Goal: Browse casually: Explore the website without a specific task or goal

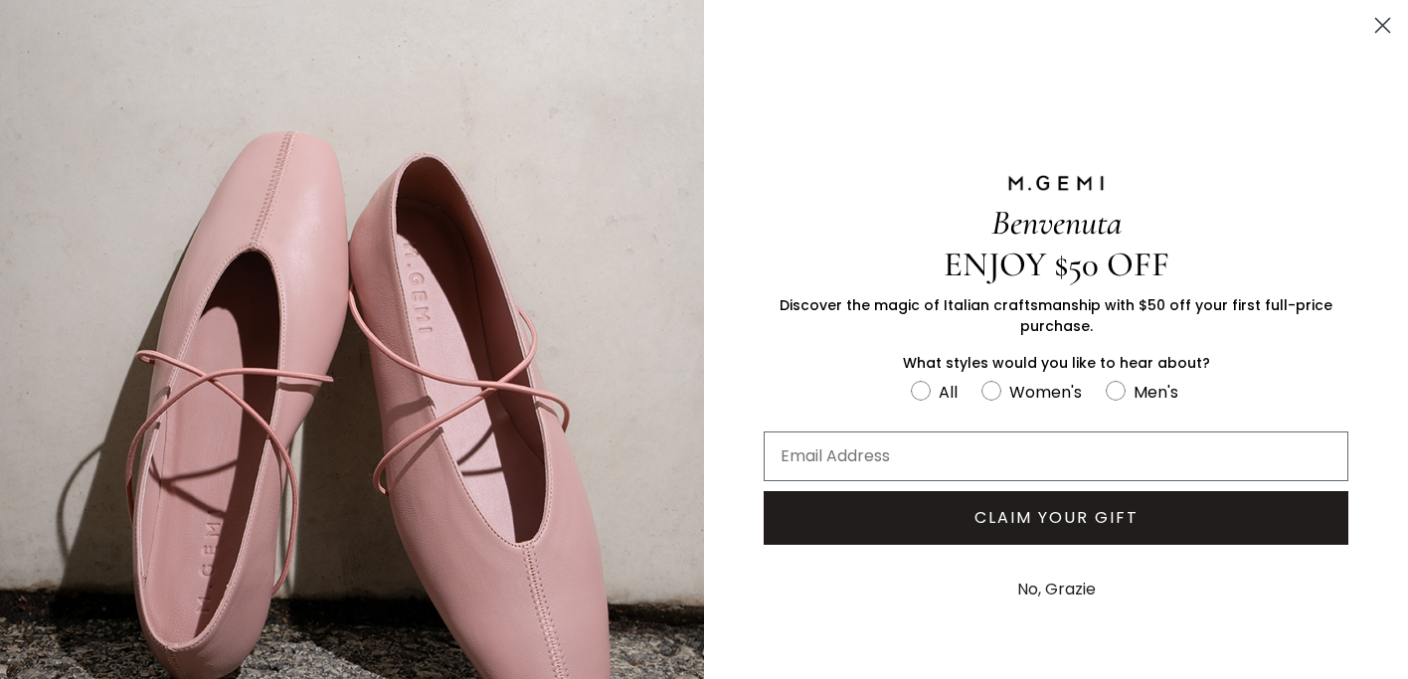
click at [1386, 38] on circle "Close dialog" at bounding box center [1382, 25] width 33 height 33
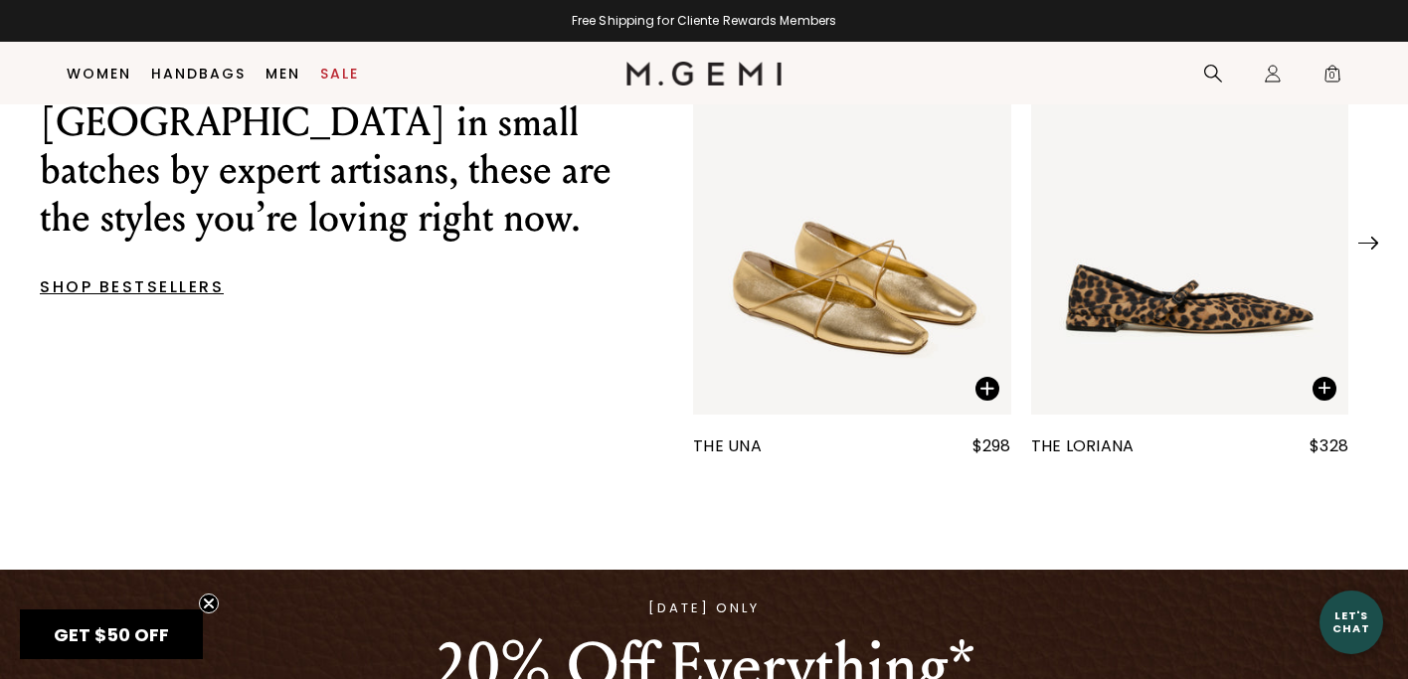
scroll to position [638, 0]
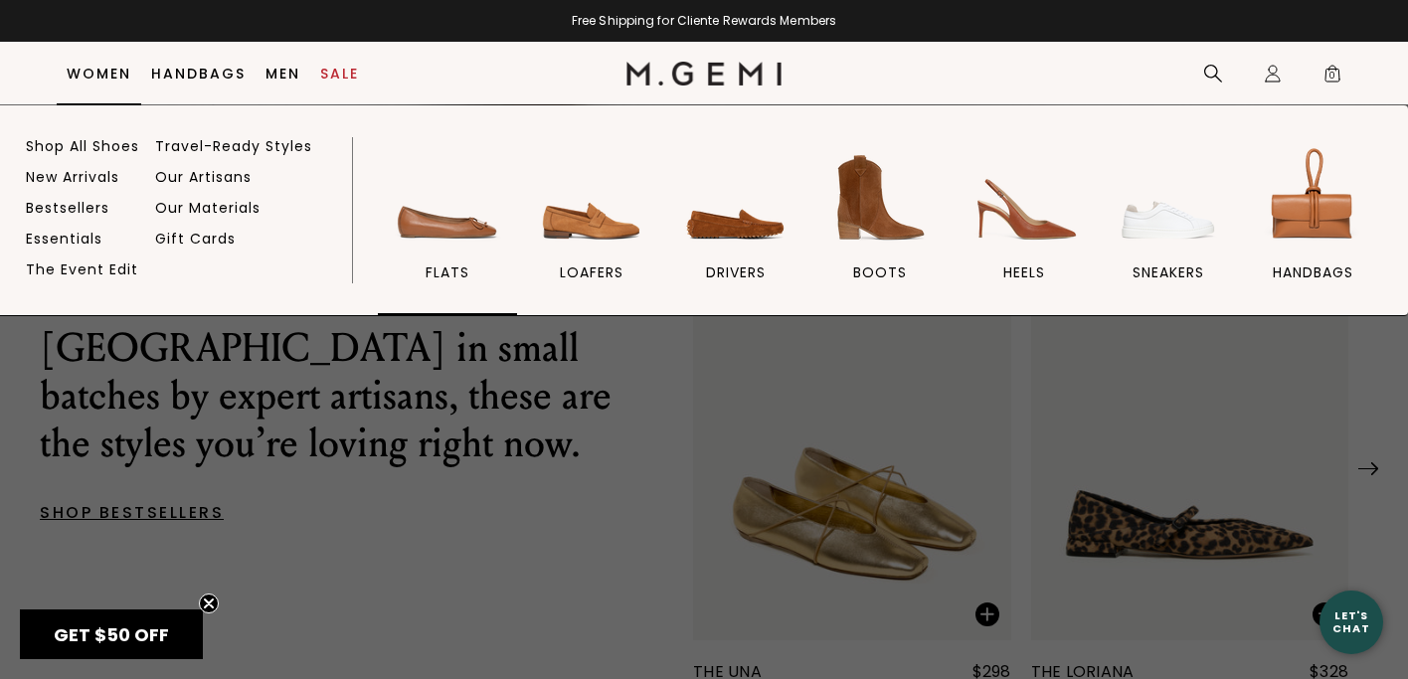
click at [406, 214] on img at bounding box center [447, 197] width 111 height 111
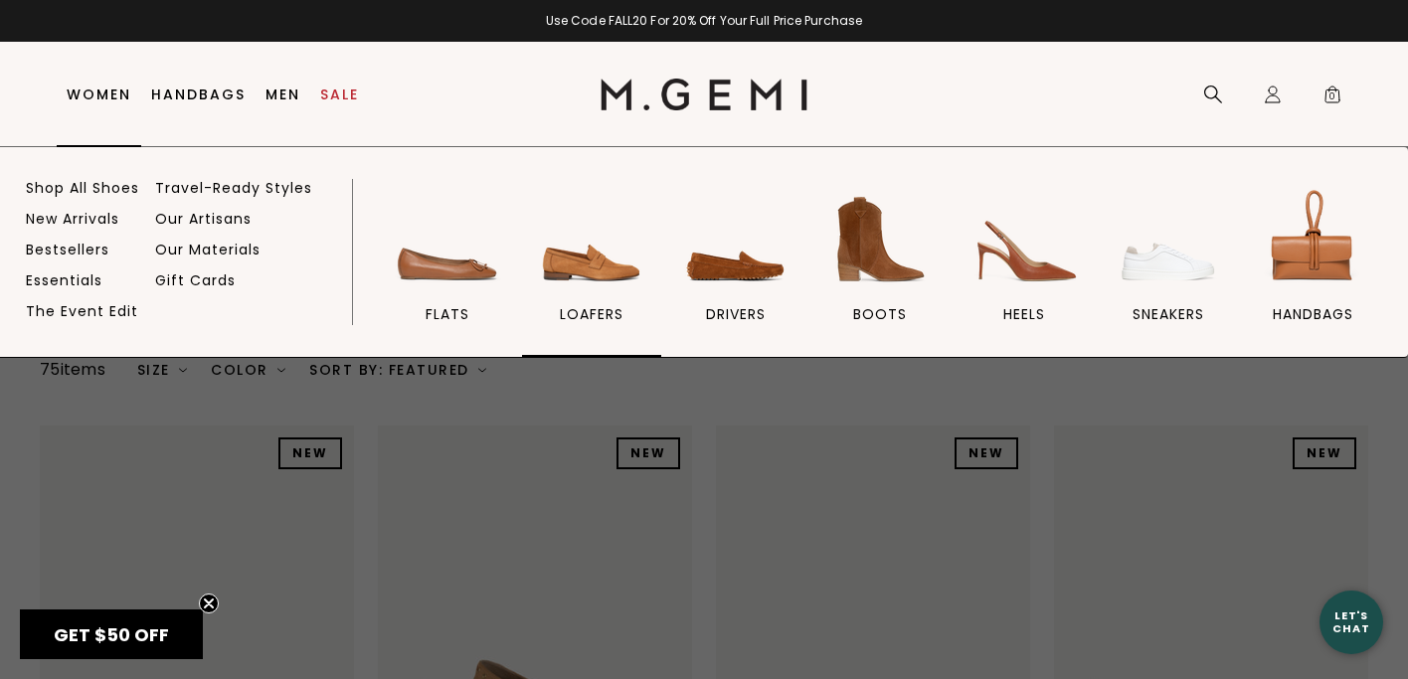
click at [602, 277] on img at bounding box center [591, 239] width 111 height 111
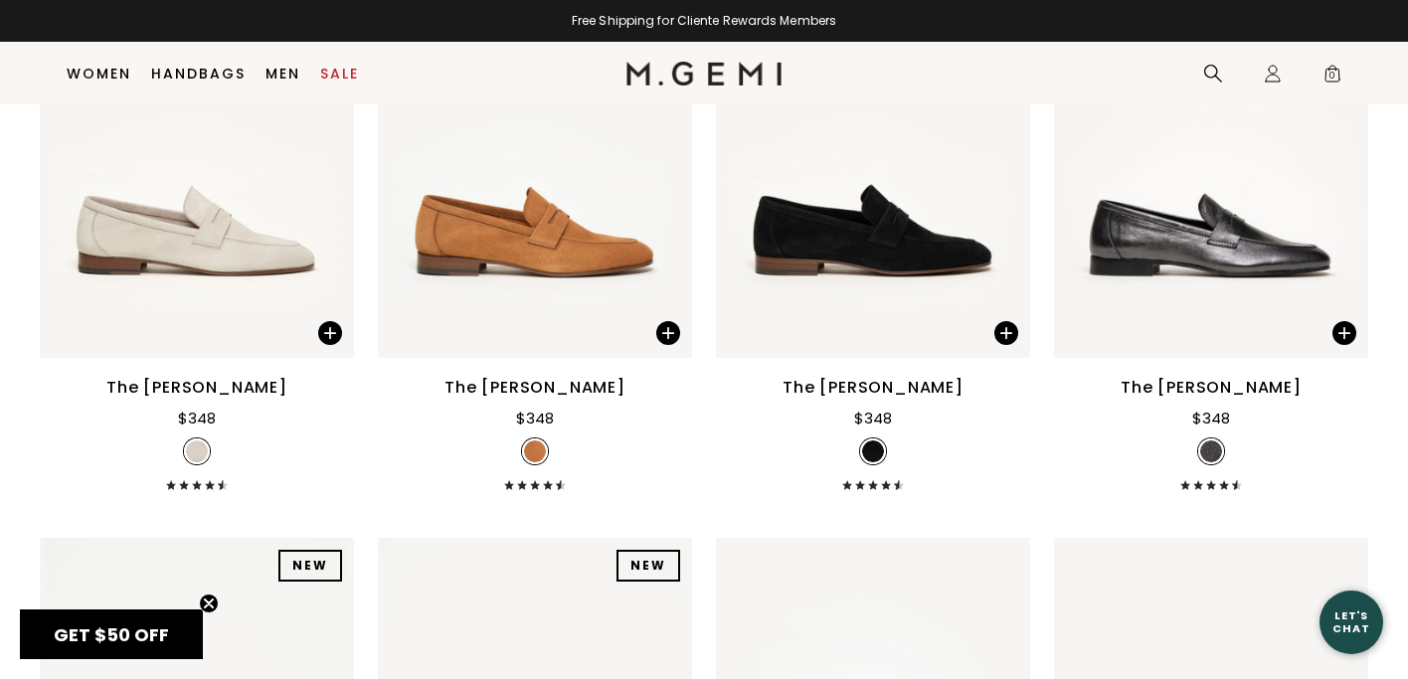
scroll to position [1775, 0]
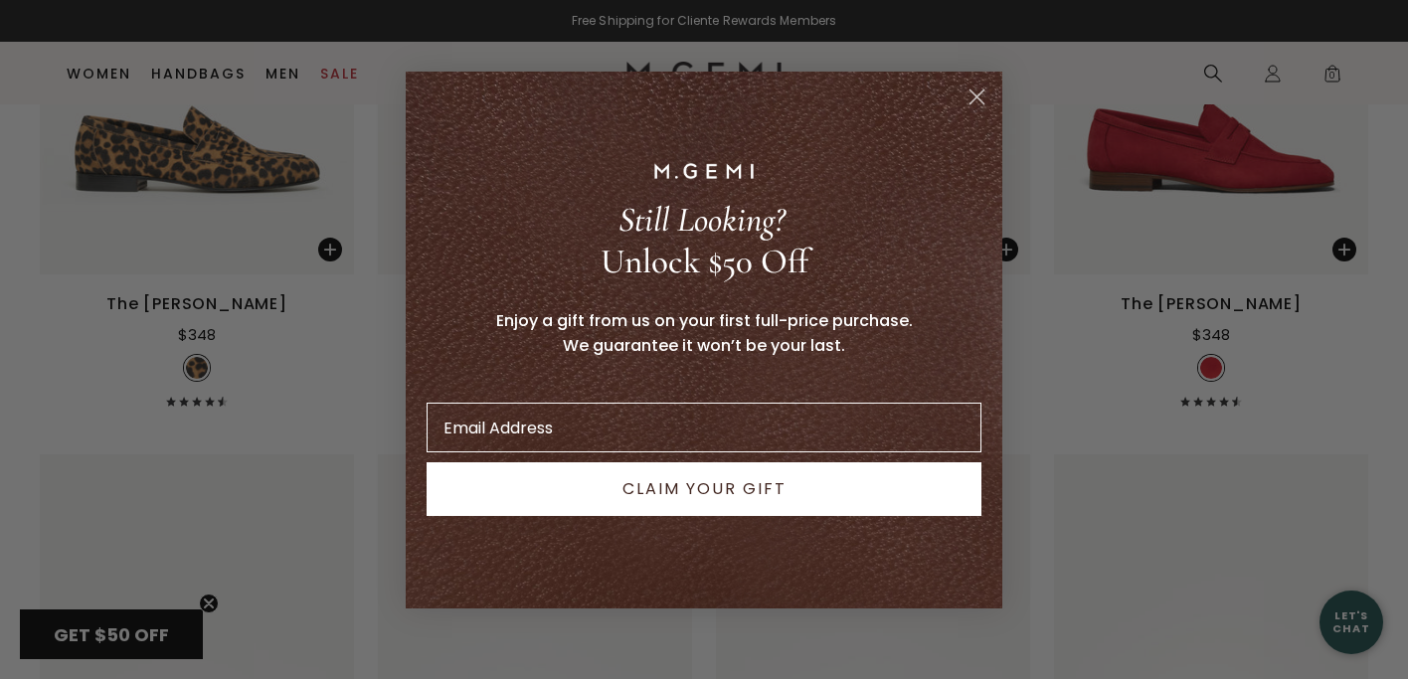
click at [978, 96] on icon "Close dialog" at bounding box center [978, 96] width 14 height 14
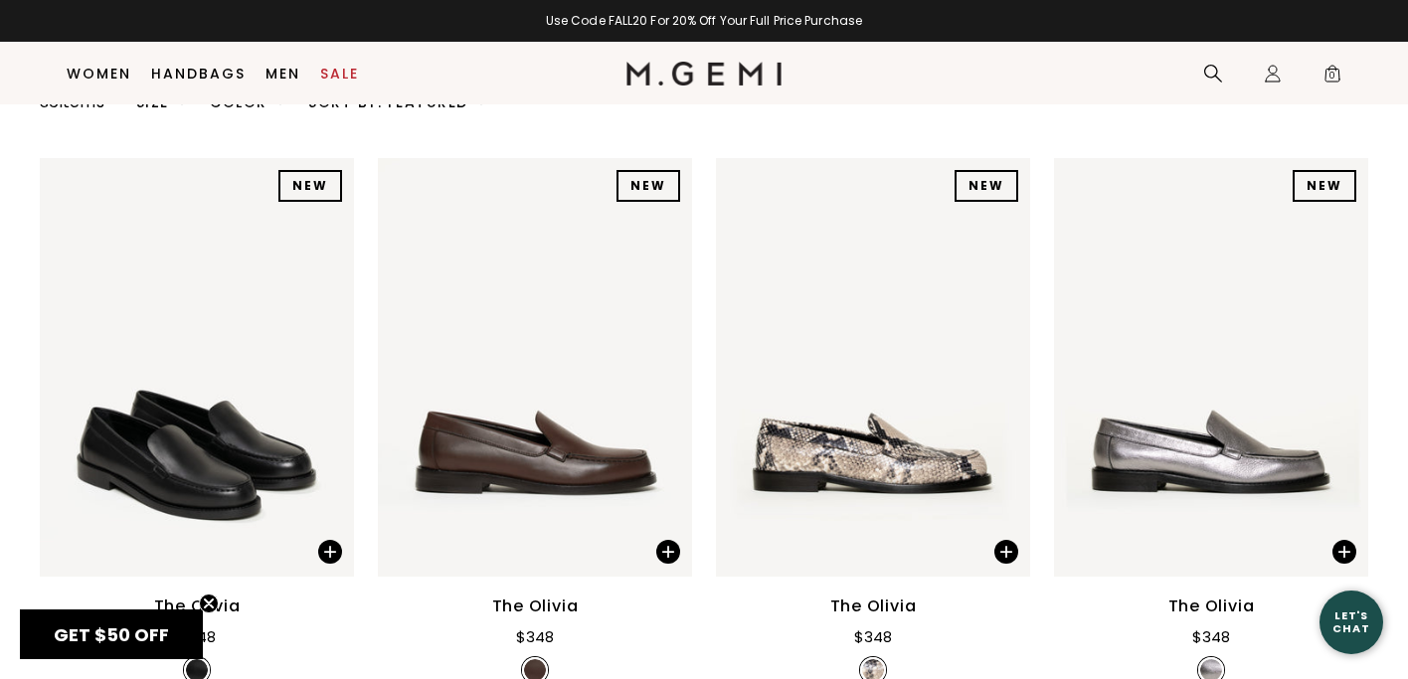
scroll to position [0, 0]
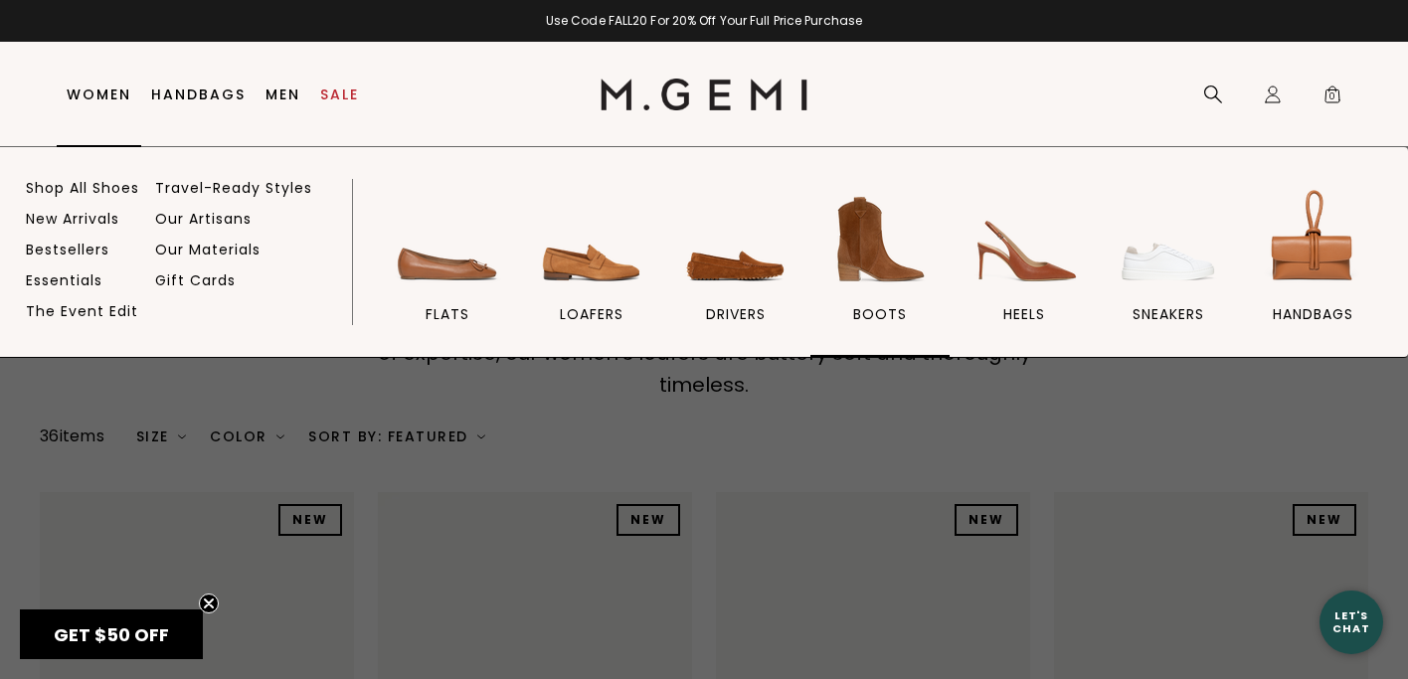
click at [879, 265] on img at bounding box center [879, 239] width 111 height 111
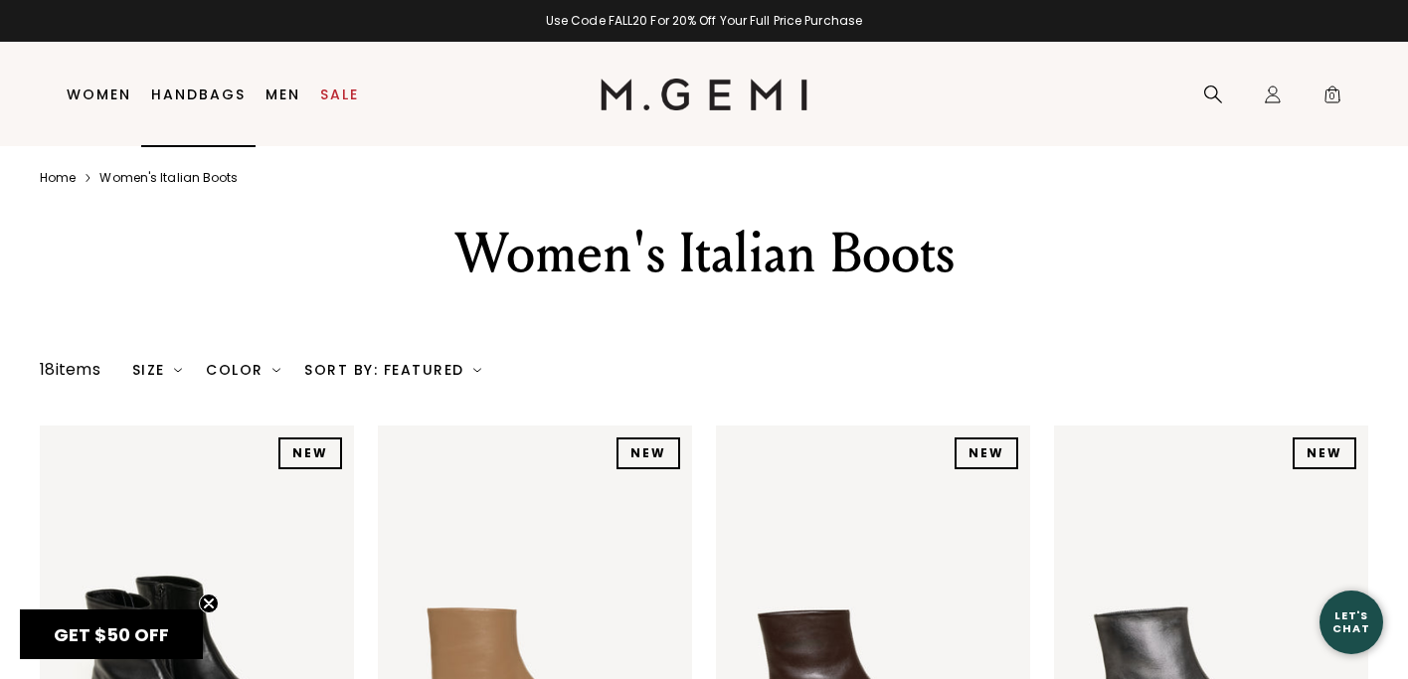
click at [200, 89] on link "Handbags" at bounding box center [198, 95] width 94 height 16
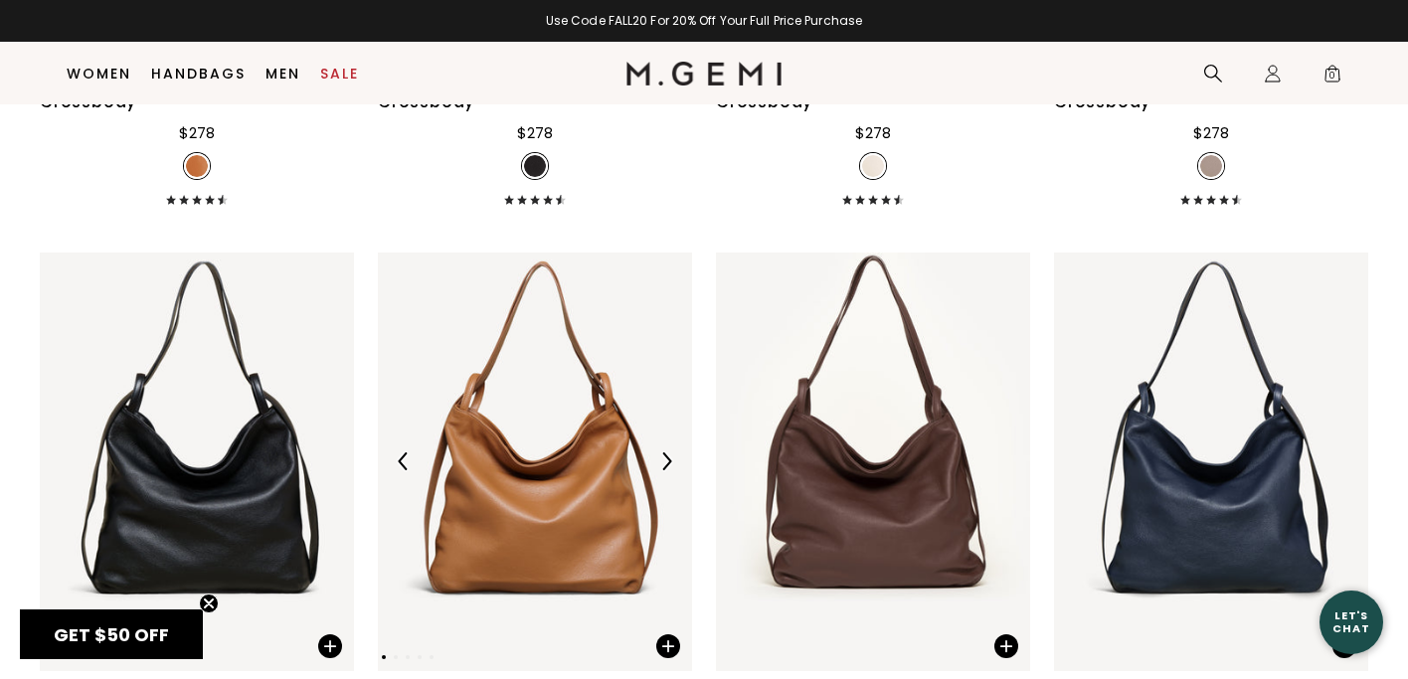
scroll to position [4612, 0]
